Goal: Transaction & Acquisition: Book appointment/travel/reservation

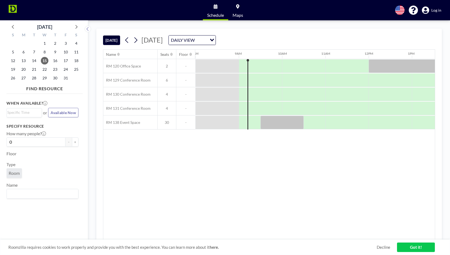
scroll to position [0, 346]
click at [310, 119] on div at bounding box center [315, 123] width 22 height 14
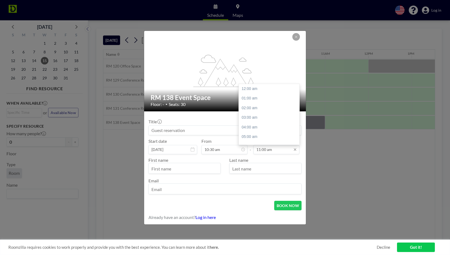
scroll to position [106, 0]
click at [268, 149] on input "11:00 am" at bounding box center [276, 149] width 46 height 9
click at [263, 150] on input "11:00 am" at bounding box center [276, 149] width 46 height 9
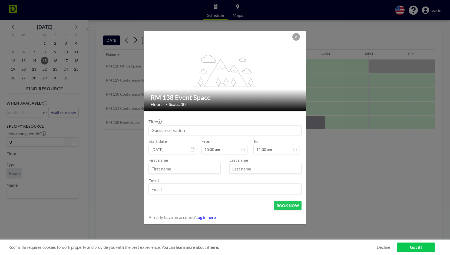
type input "11:30 am"
click at [192, 131] on input at bounding box center [225, 130] width 153 height 9
type input "[PERSON_NAME]"
click at [180, 167] on input "text" at bounding box center [185, 168] width 72 height 9
click at [295, 35] on button at bounding box center [296, 37] width 8 height 8
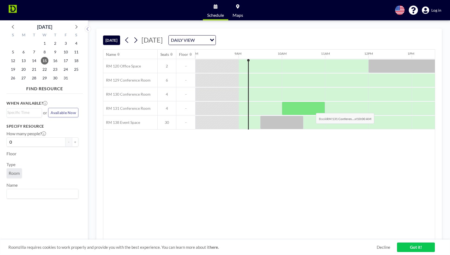
click at [312, 108] on div at bounding box center [303, 108] width 43 height 14
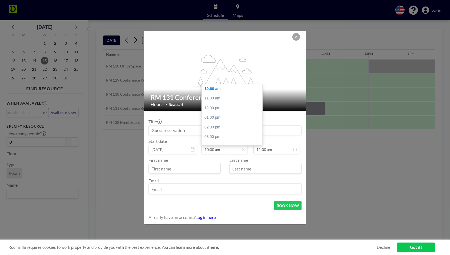
click at [214, 146] on input "10:00 am" at bounding box center [225, 149] width 46 height 9
click at [210, 151] on input "10:00 am" at bounding box center [225, 149] width 46 height 9
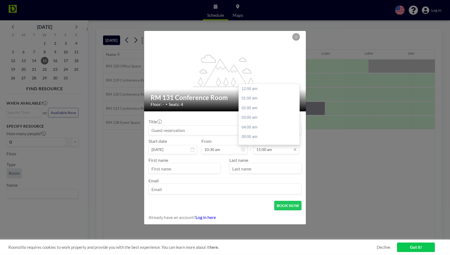
type input "10:30 am"
click at [270, 147] on input "11:00 am" at bounding box center [276, 149] width 46 height 9
drag, startPoint x: 261, startPoint y: 151, endPoint x: 264, endPoint y: 150, distance: 3.2
click at [264, 150] on input "11:00 am" at bounding box center [276, 149] width 46 height 9
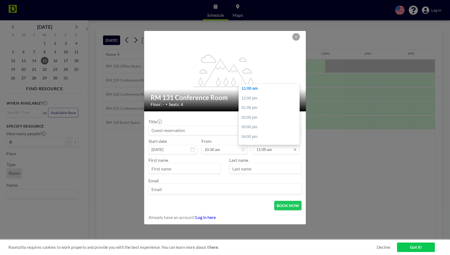
click at [264, 150] on input "11:00 am" at bounding box center [276, 149] width 46 height 9
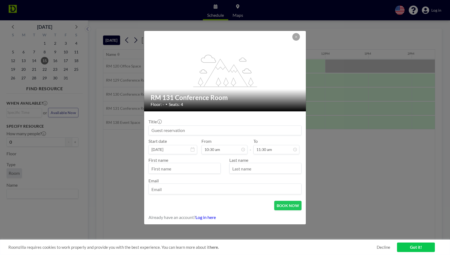
type input "11:30 am"
click at [174, 130] on input at bounding box center [225, 130] width 153 height 9
type input "[PERSON_NAME]"
click at [177, 168] on input "text" at bounding box center [185, 168] width 72 height 9
type input "[PERSON_NAME]"
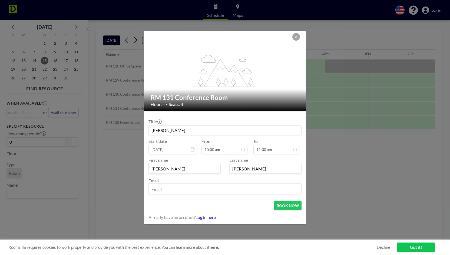
type input "[PERSON_NAME]"
type input "[PERSON_NAME][EMAIL_ADDRESS][DOMAIN_NAME]"
click at [286, 203] on button "BOOK NOW" at bounding box center [287, 204] width 27 height 9
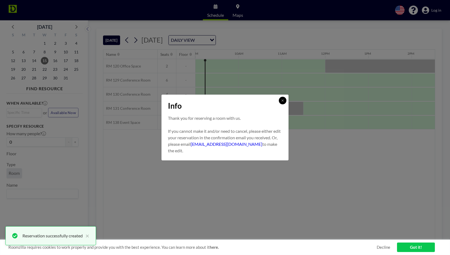
click at [285, 100] on button at bounding box center [283, 101] width 8 height 8
